Goal: Check status: Check status

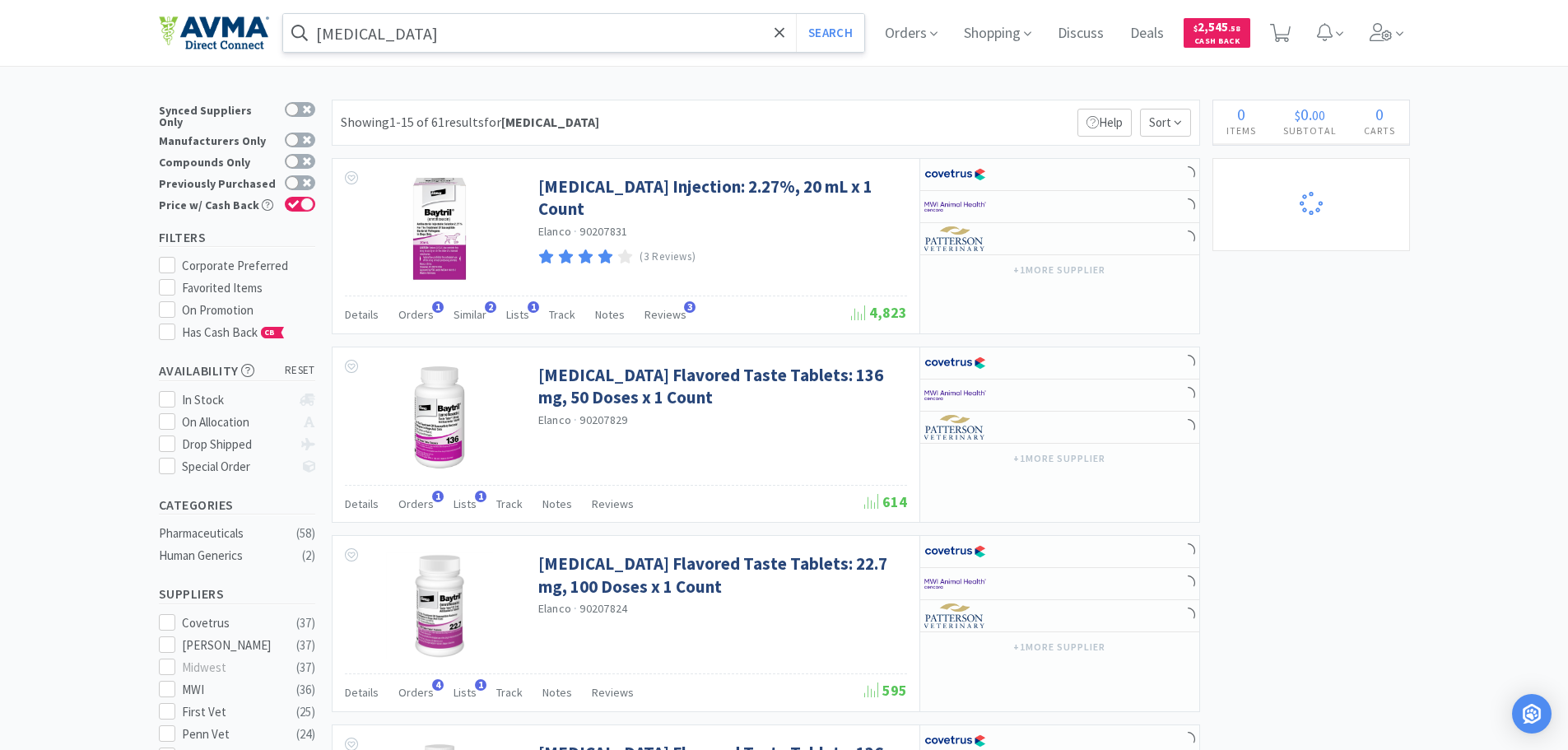
click at [337, 23] on input "[MEDICAL_DATA]" at bounding box center [573, 33] width 582 height 38
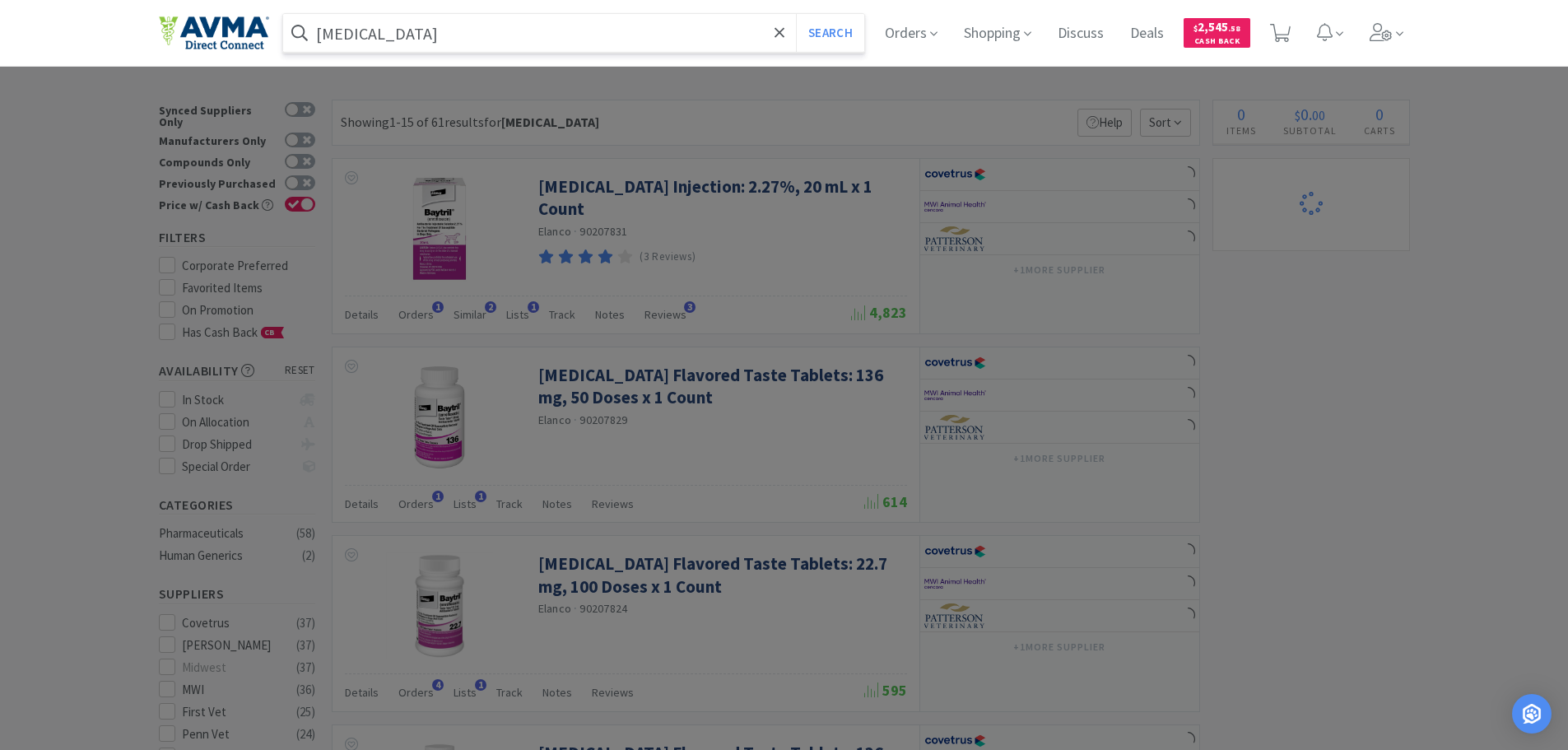
select select "1"
paste input "048196"
type input "048196"
click at [796, 14] on button "Search" at bounding box center [830, 33] width 68 height 38
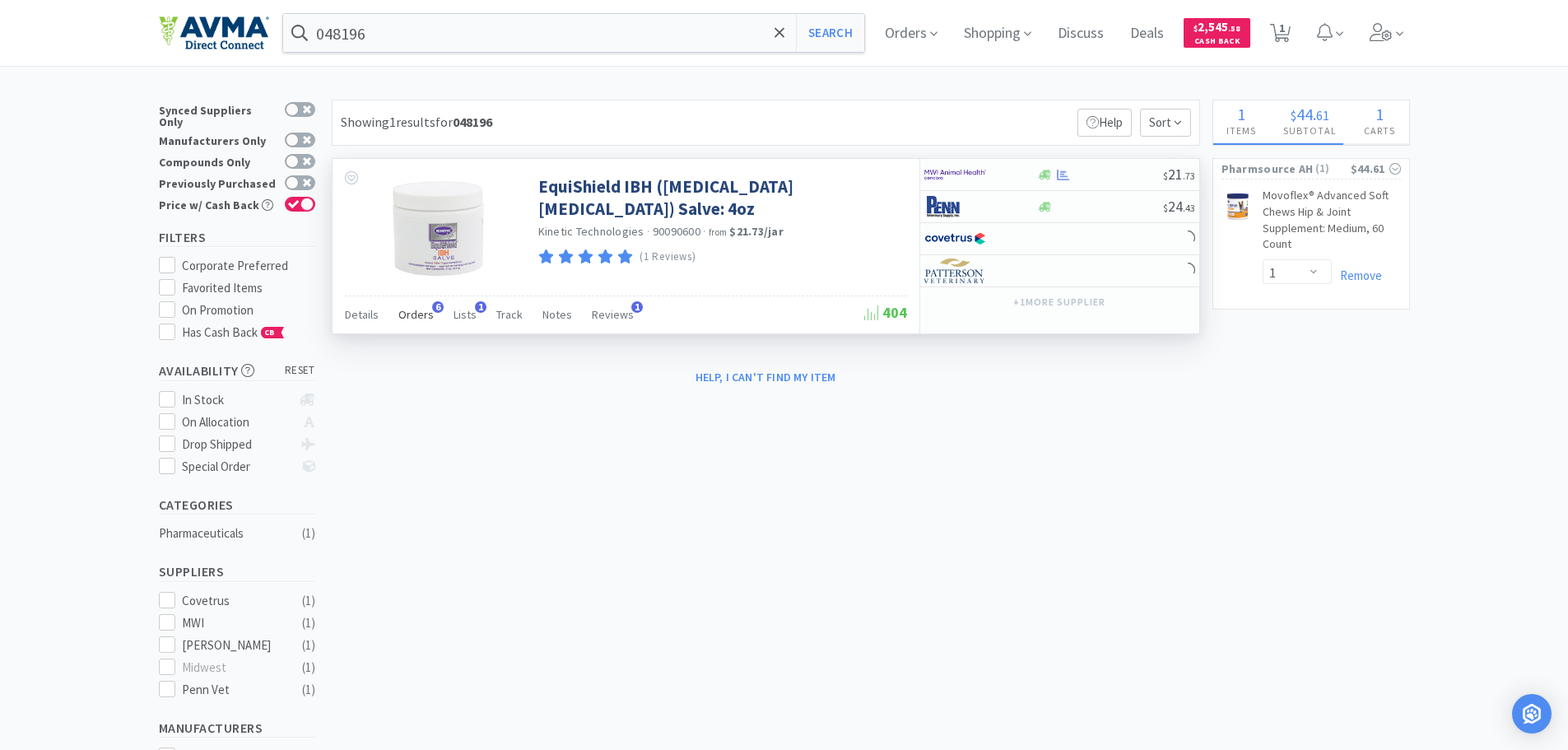
click at [408, 311] on span "Orders" at bounding box center [415, 314] width 35 height 15
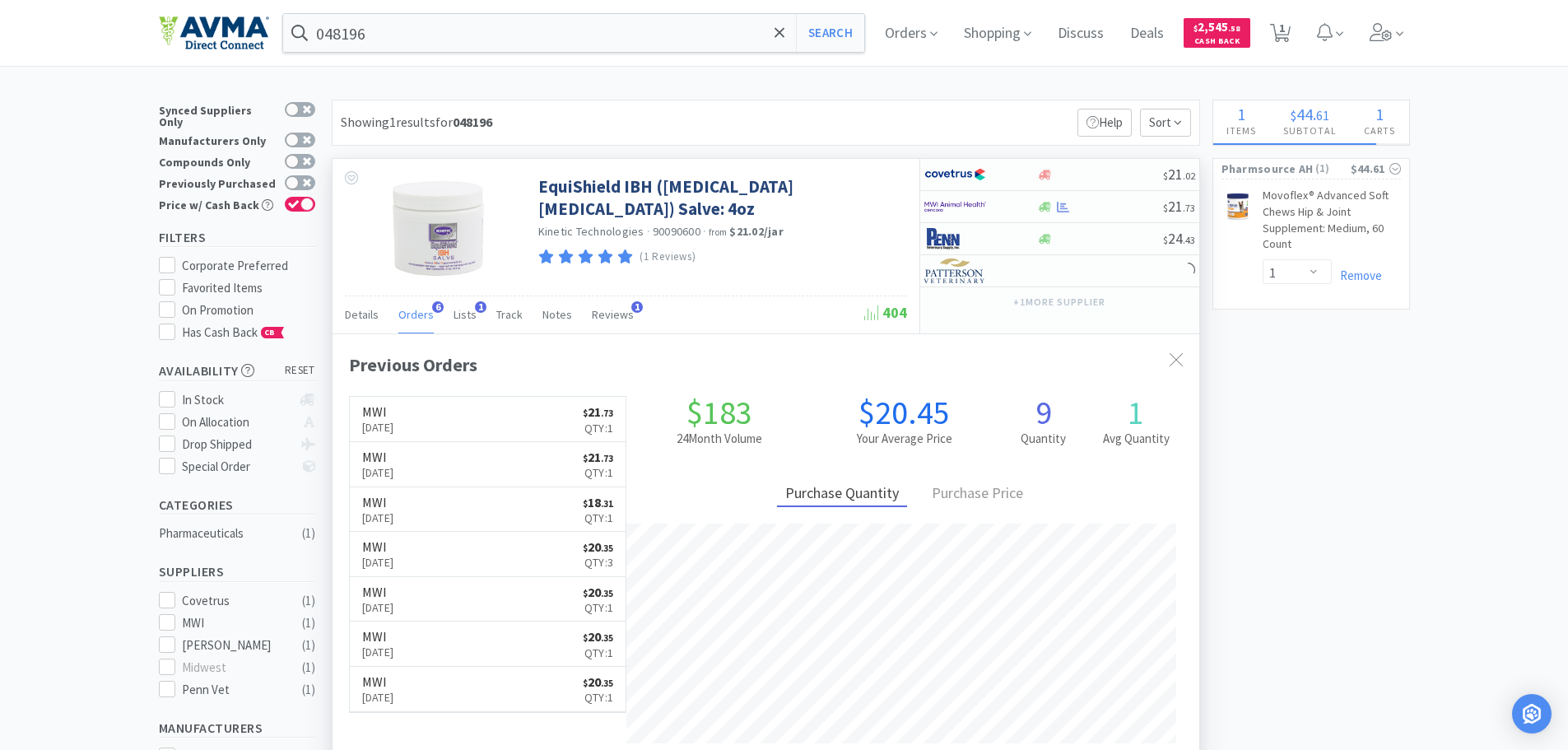
scroll to position [426, 867]
click at [489, 406] on link "MWI [DATE] $ 21 . 73 Qty: 1" at bounding box center [487, 418] width 277 height 45
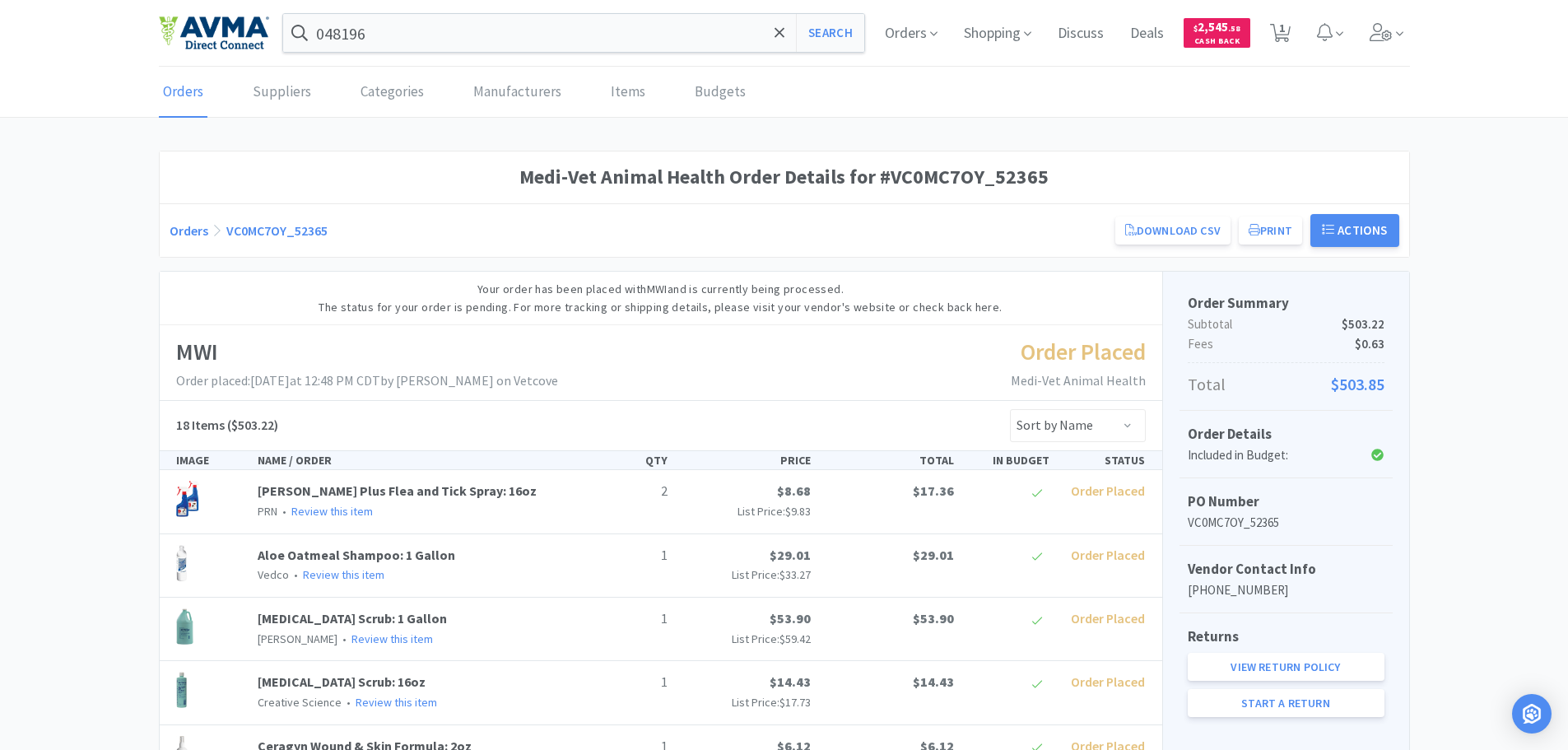
select select "1"
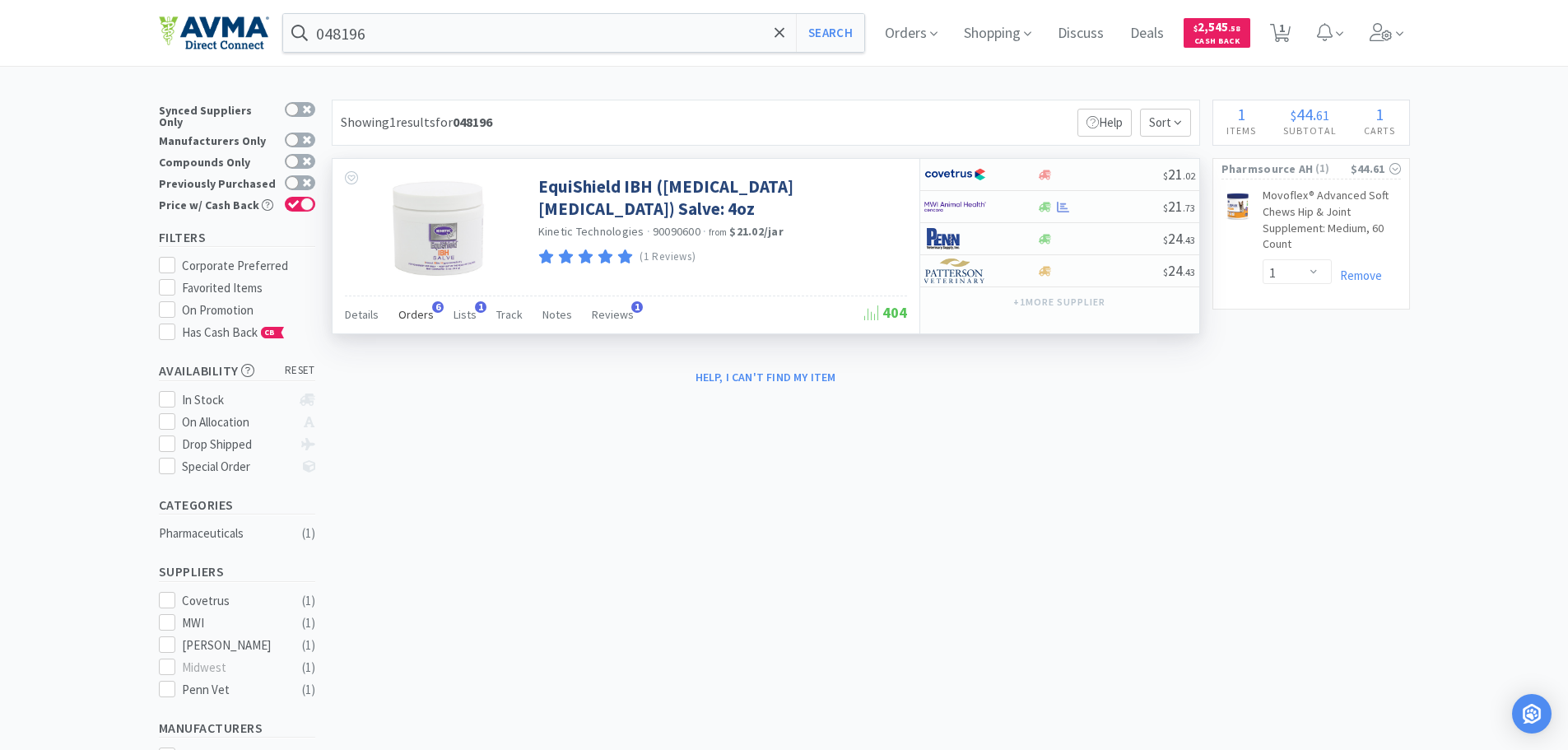
click at [409, 321] on span "Orders" at bounding box center [415, 314] width 35 height 15
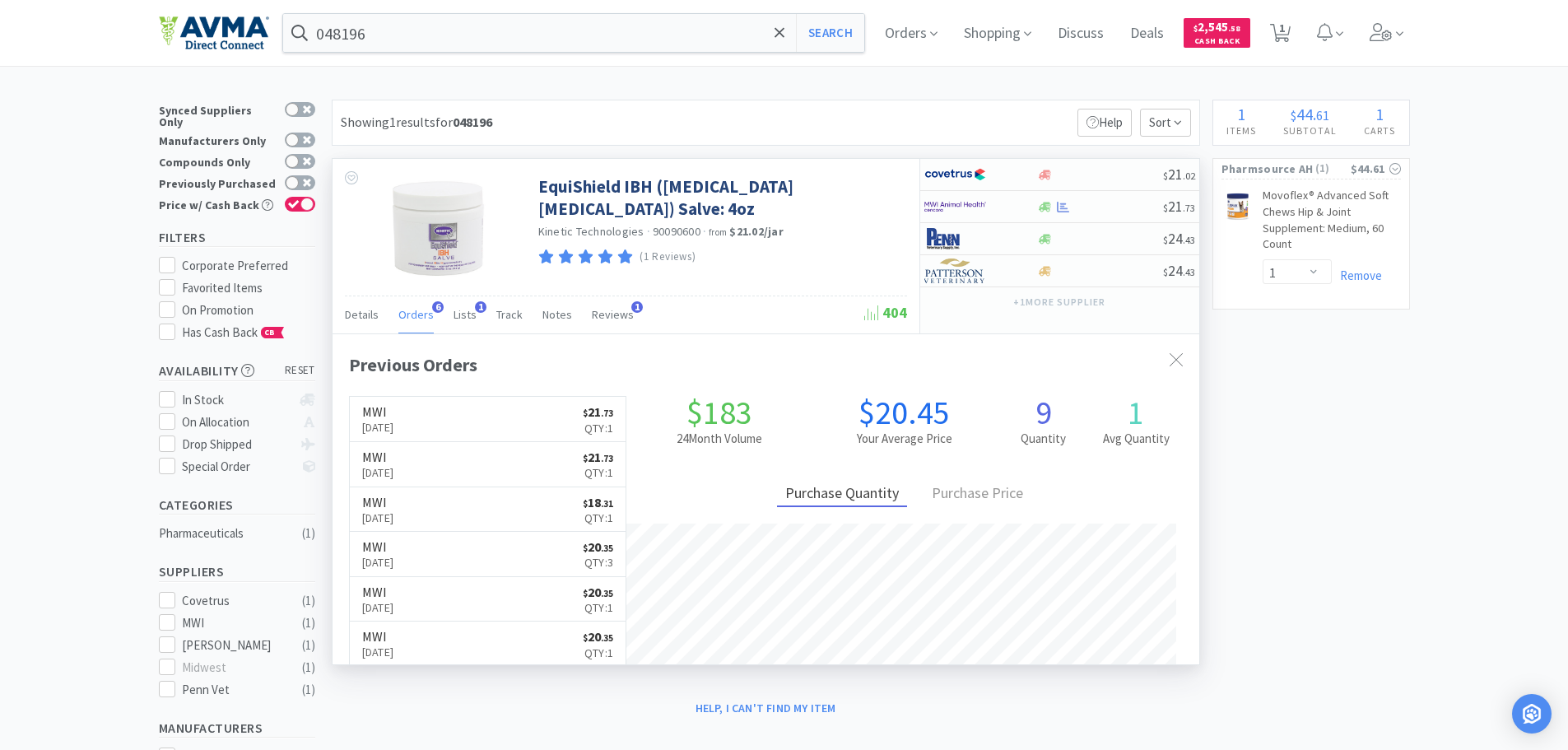
scroll to position [426, 867]
